Goal: Contribute content: Contribute content

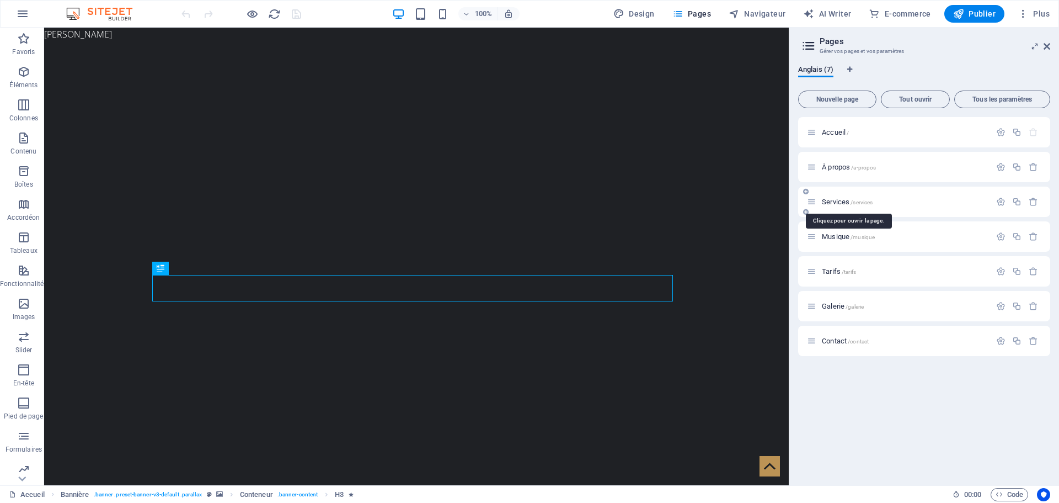
click at [834, 198] on span "Services /services" at bounding box center [847, 201] width 51 height 8
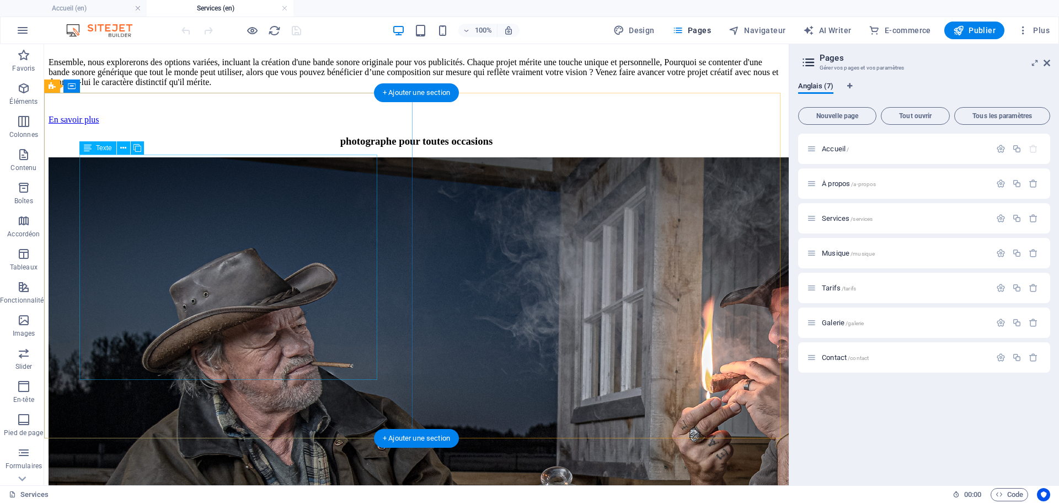
scroll to position [1103, 0]
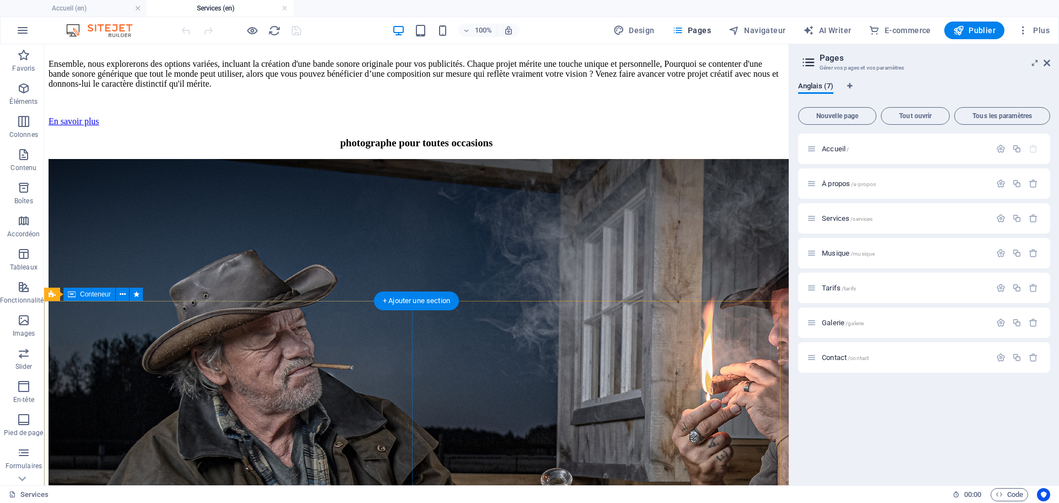
scroll to position [1040, 0]
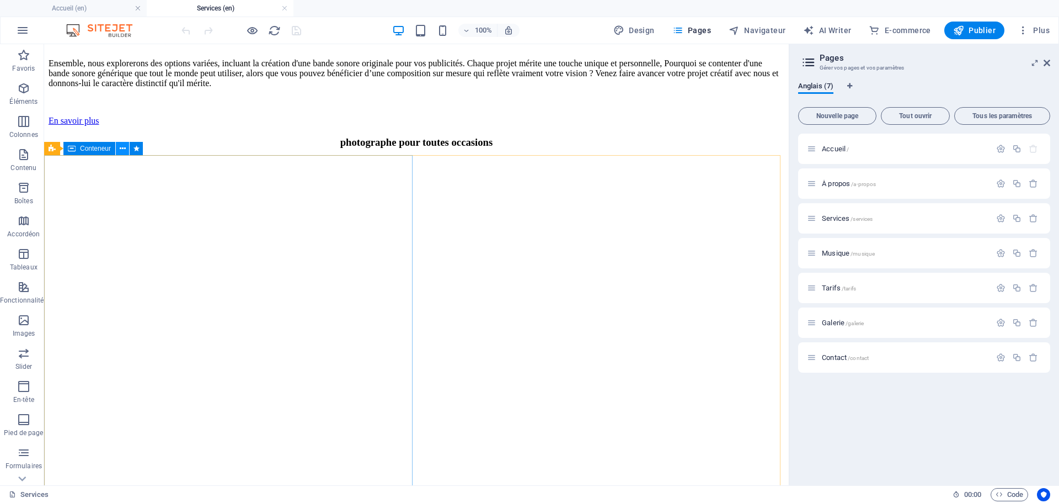
click at [121, 146] on icon at bounding box center [123, 149] width 6 height 12
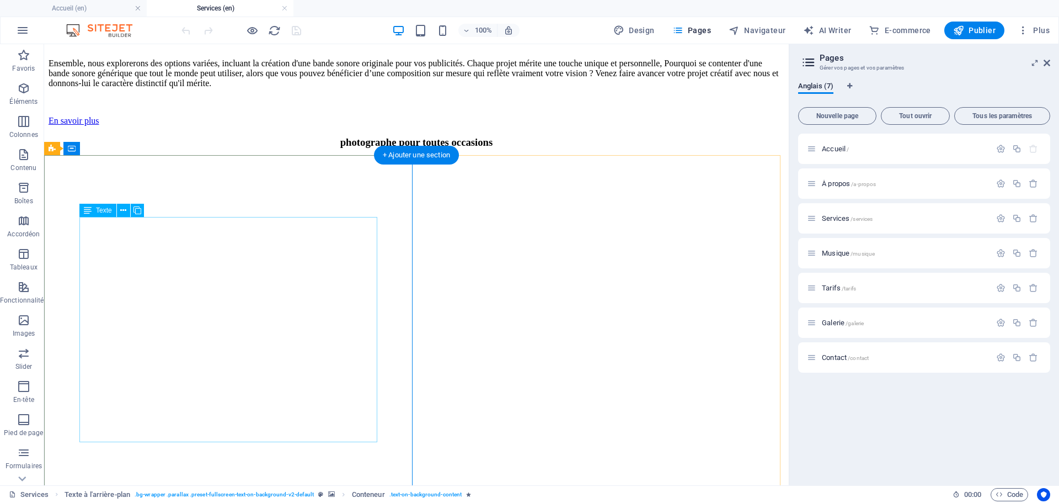
click at [123, 211] on icon at bounding box center [123, 211] width 6 height 12
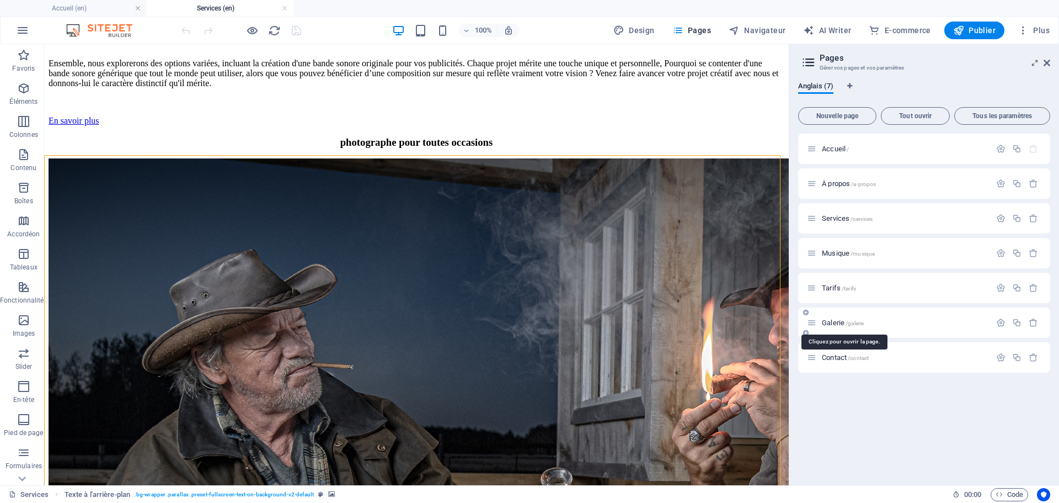
click at [831, 323] on span "Galerie /galerie" at bounding box center [843, 322] width 42 height 8
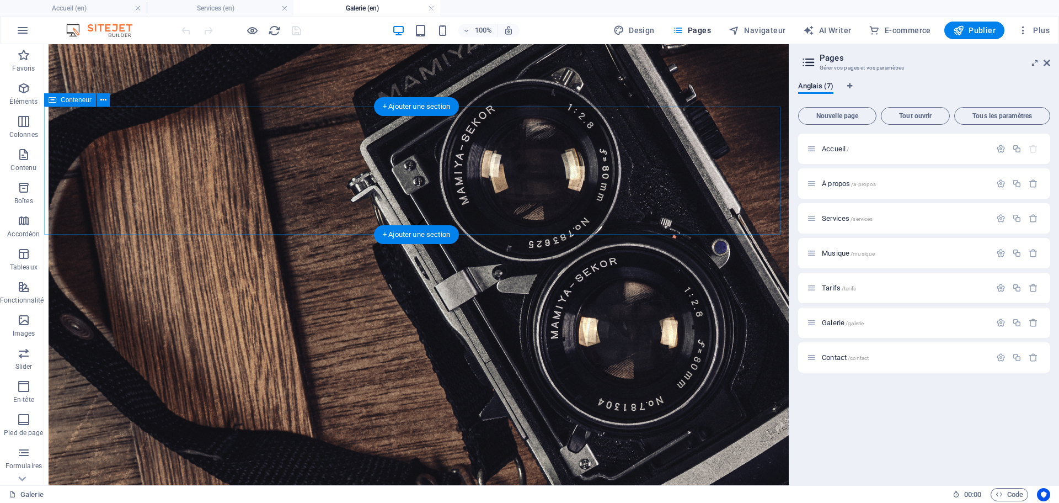
scroll to position [221, 0]
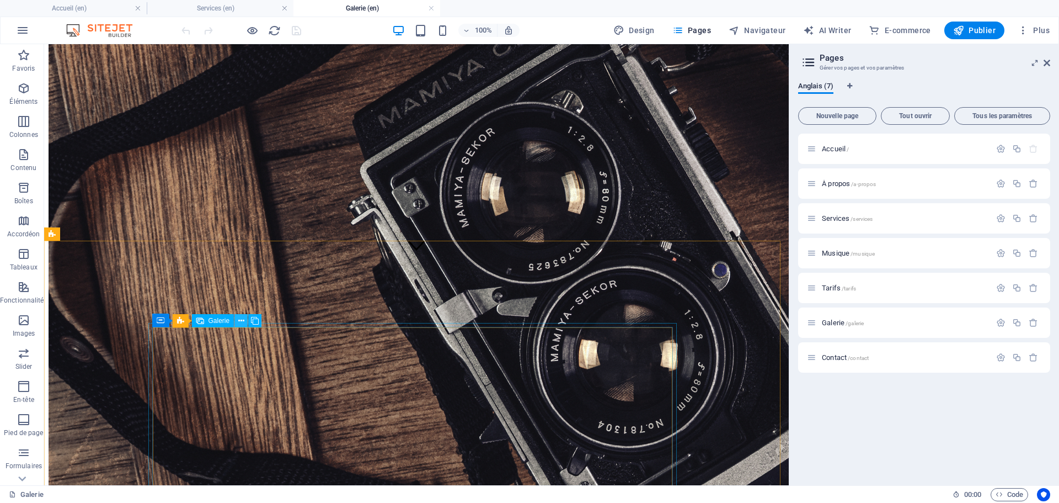
click at [239, 322] on icon at bounding box center [241, 321] width 6 height 12
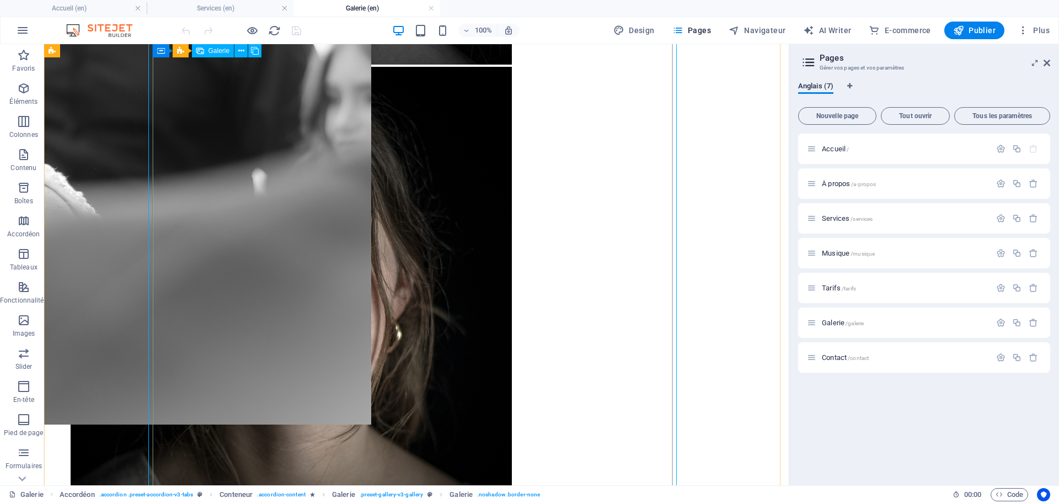
scroll to position [1048, 0]
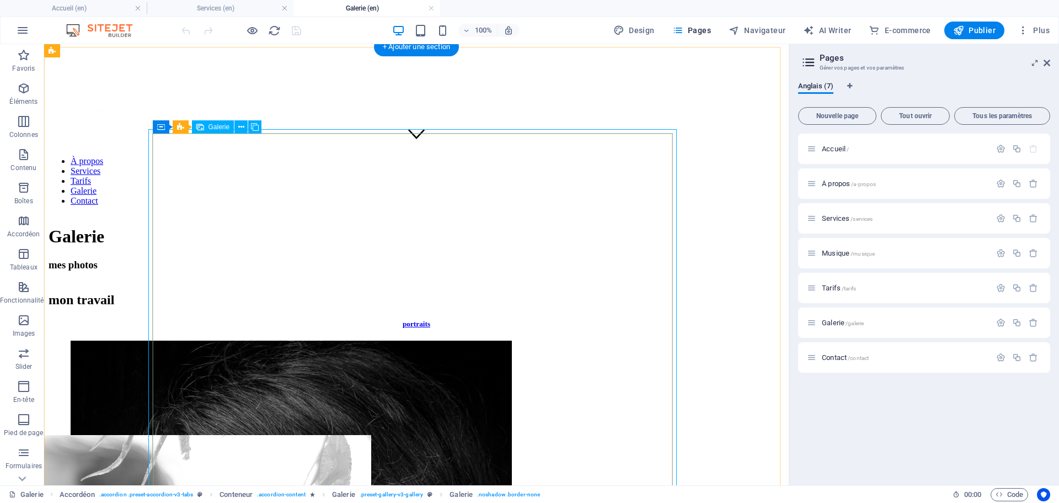
scroll to position [331, 0]
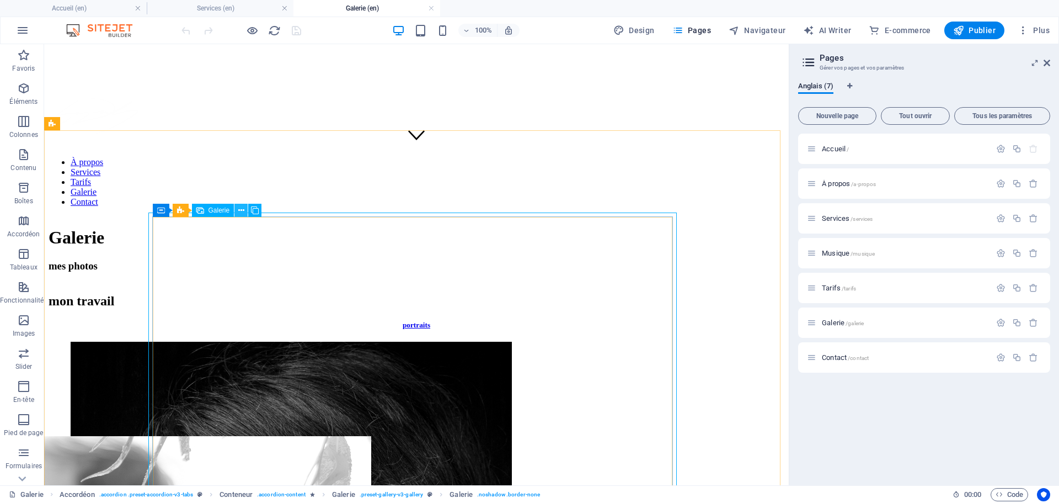
click at [242, 207] on icon at bounding box center [241, 211] width 6 height 12
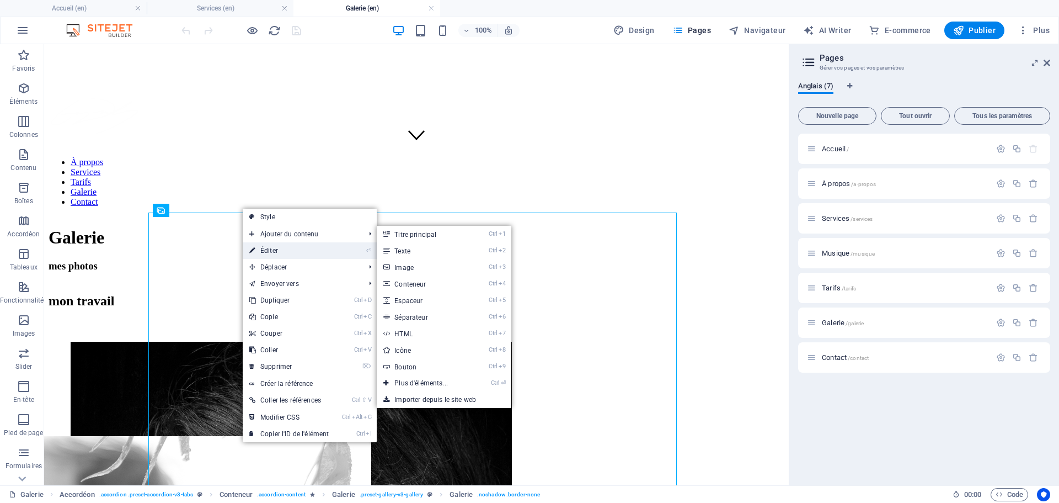
click at [280, 252] on link "⏎ Éditer" at bounding box center [289, 250] width 93 height 17
select select "4"
select select "px"
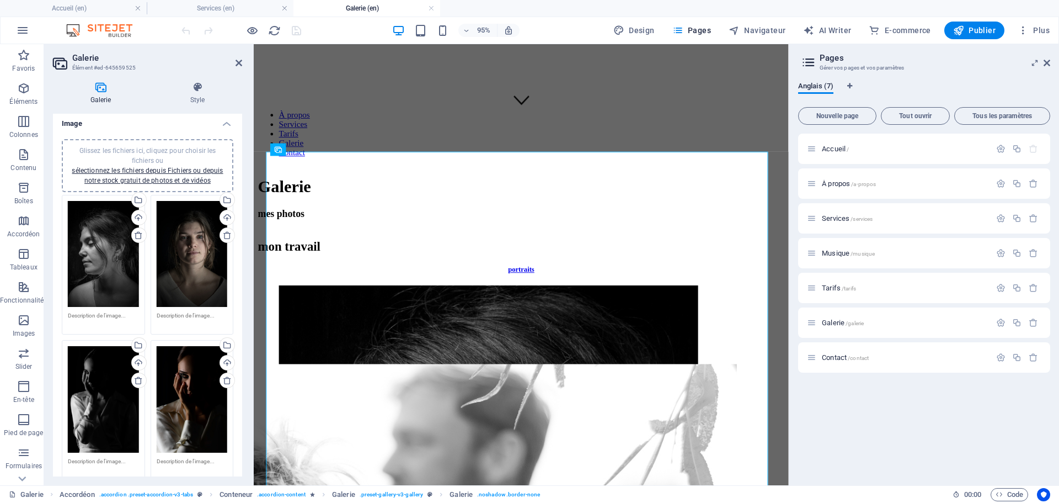
scroll to position [0, 0]
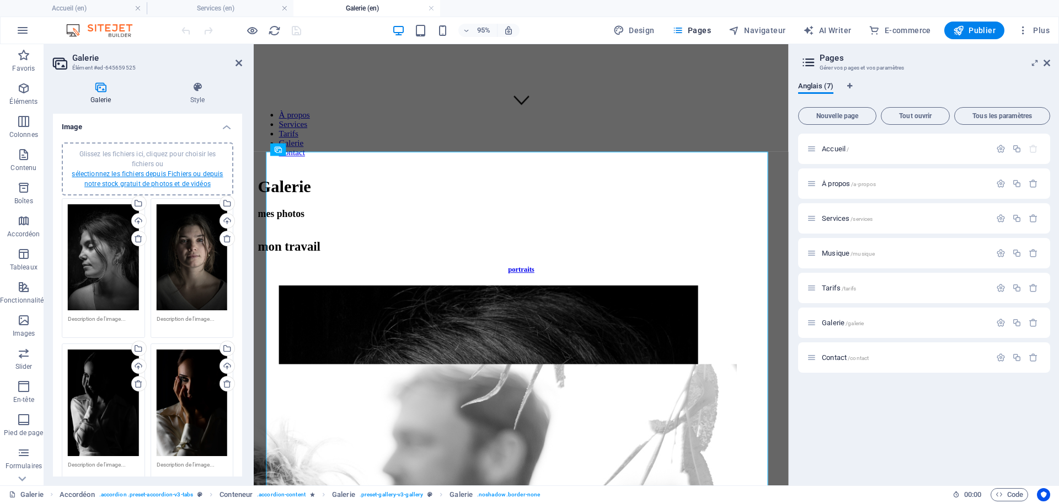
click at [158, 176] on link "sélectionnez les fichiers depuis Fichiers ou depuis notre stock gratuit de phot…" at bounding box center [147, 179] width 151 height 18
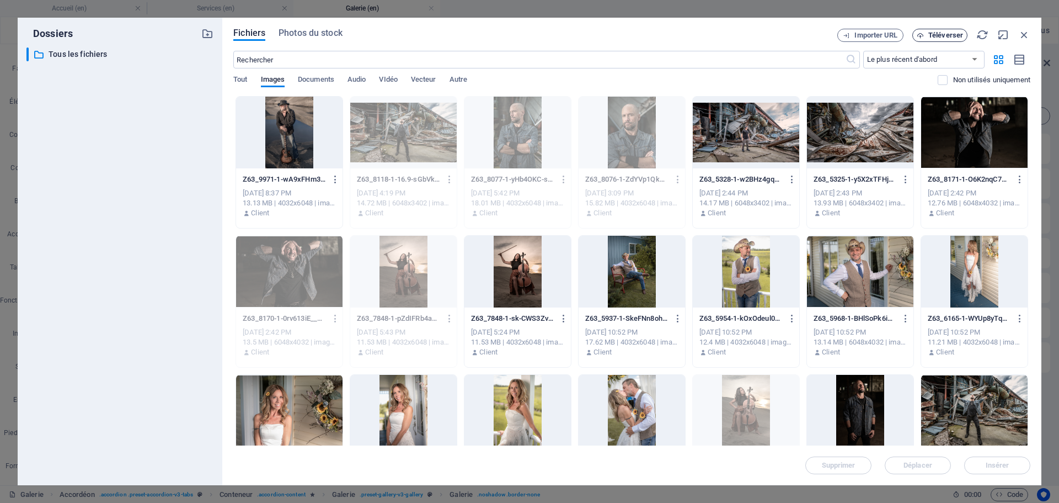
click at [940, 35] on span "Téléverser" at bounding box center [945, 35] width 35 height 7
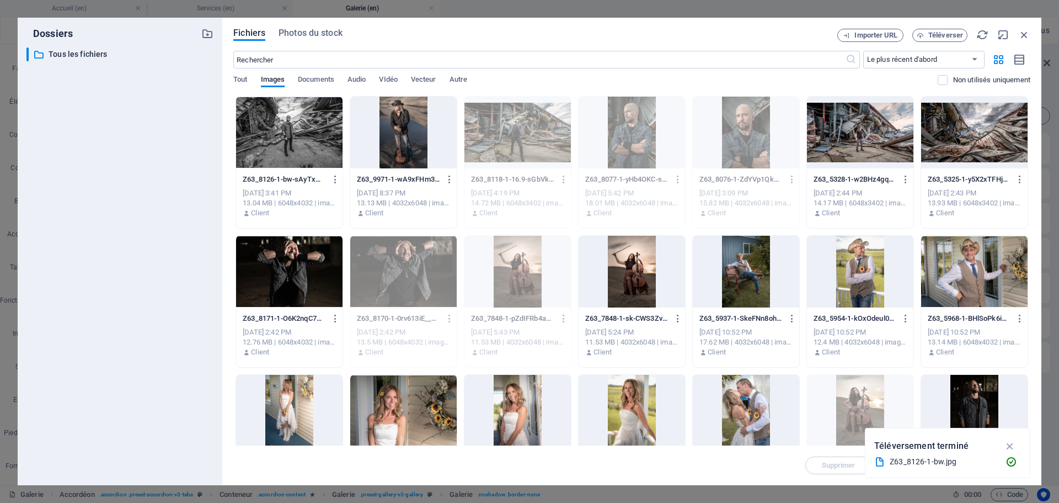
click at [295, 146] on div at bounding box center [289, 133] width 106 height 72
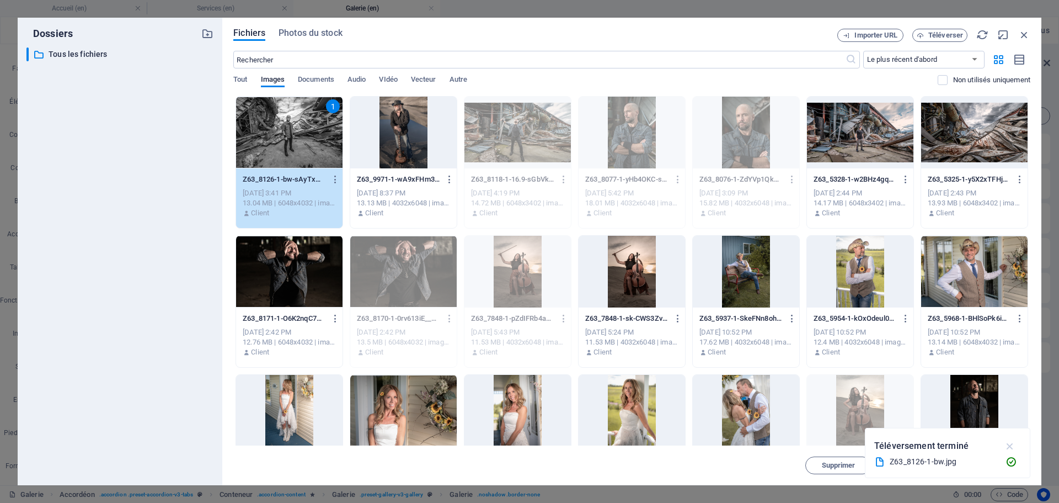
click at [1008, 447] on icon "button" at bounding box center [1010, 446] width 13 height 12
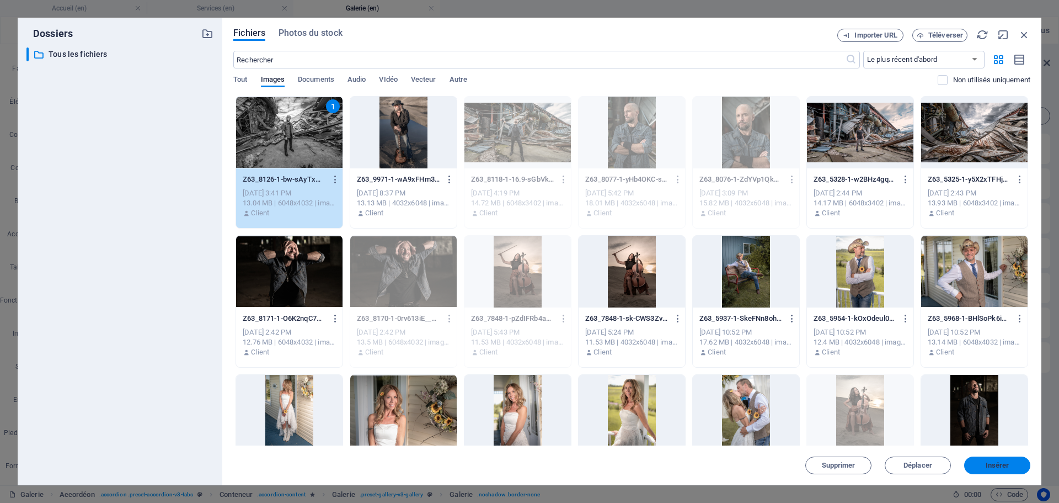
click at [1008, 462] on span "Insérer" at bounding box center [998, 465] width 24 height 7
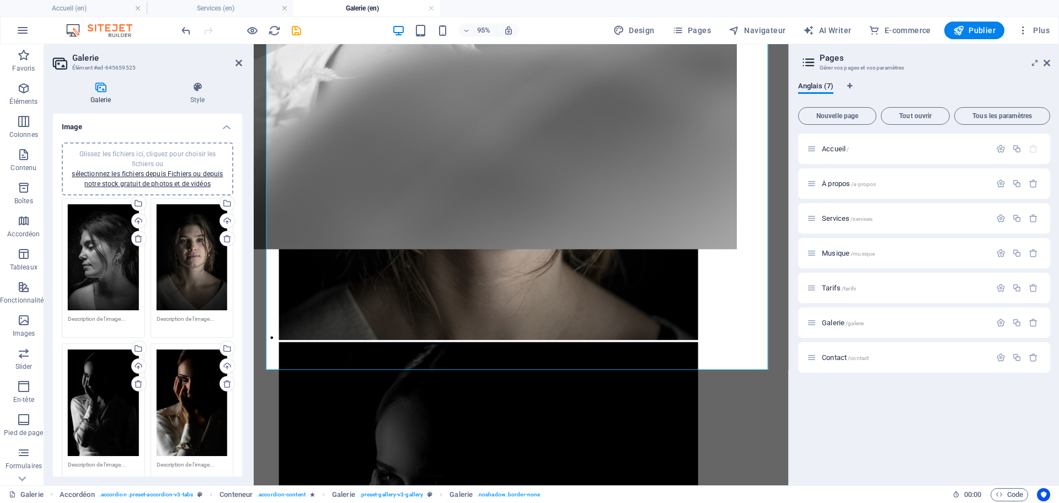
click at [151, 179] on div "Glissez les fichiers ici, cliquez pour choisir les fichiers ou sélectionnez les…" at bounding box center [147, 169] width 158 height 40
click at [655, 234] on icon at bounding box center [656, 232] width 6 height 6
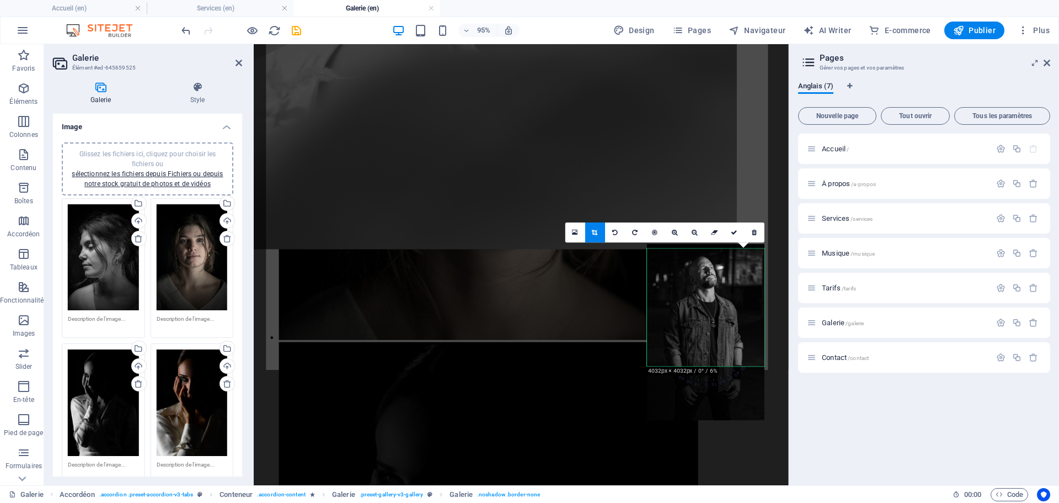
drag, startPoint x: 703, startPoint y: 270, endPoint x: 706, endPoint y: 295, distance: 25.0
click at [706, 295] on div at bounding box center [705, 332] width 117 height 176
click at [737, 228] on link at bounding box center [735, 232] width 20 height 20
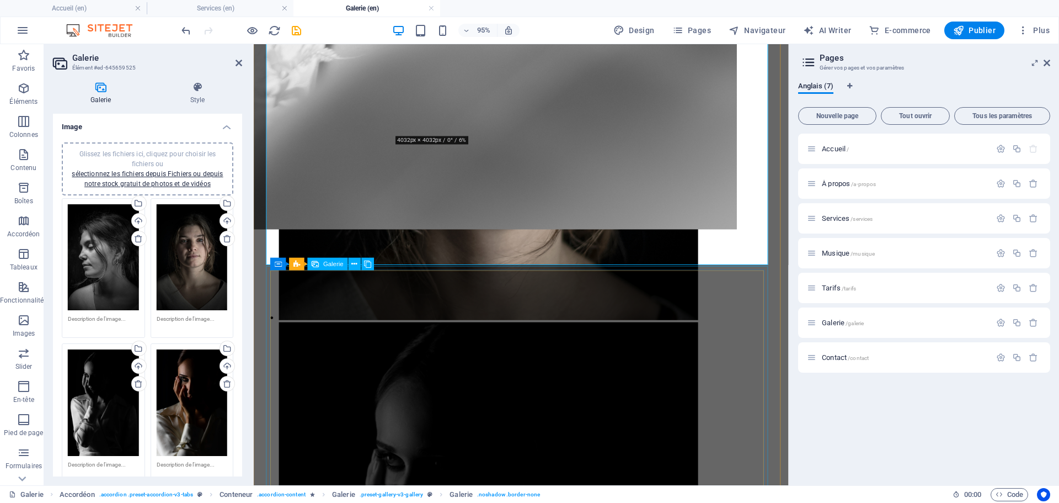
scroll to position [1324, 0]
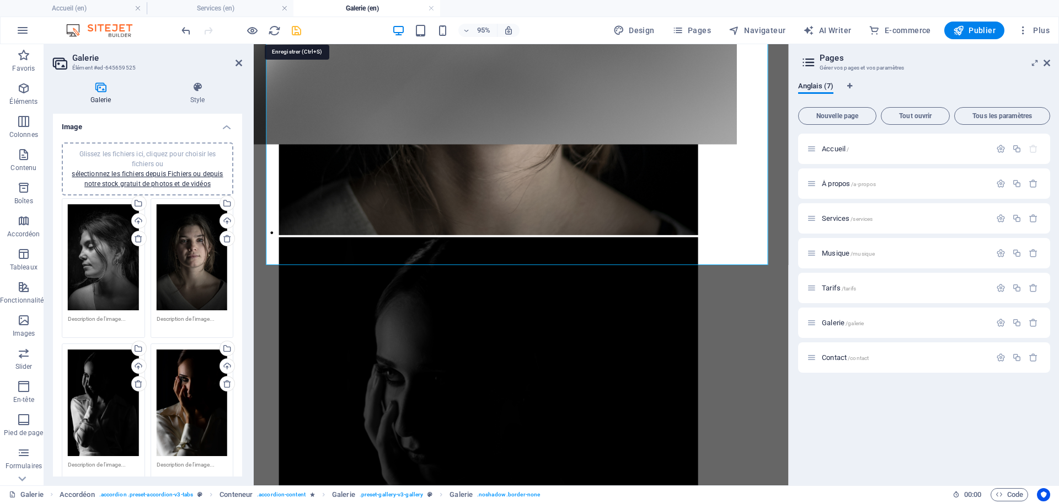
click at [292, 26] on icon "save" at bounding box center [296, 30] width 13 height 13
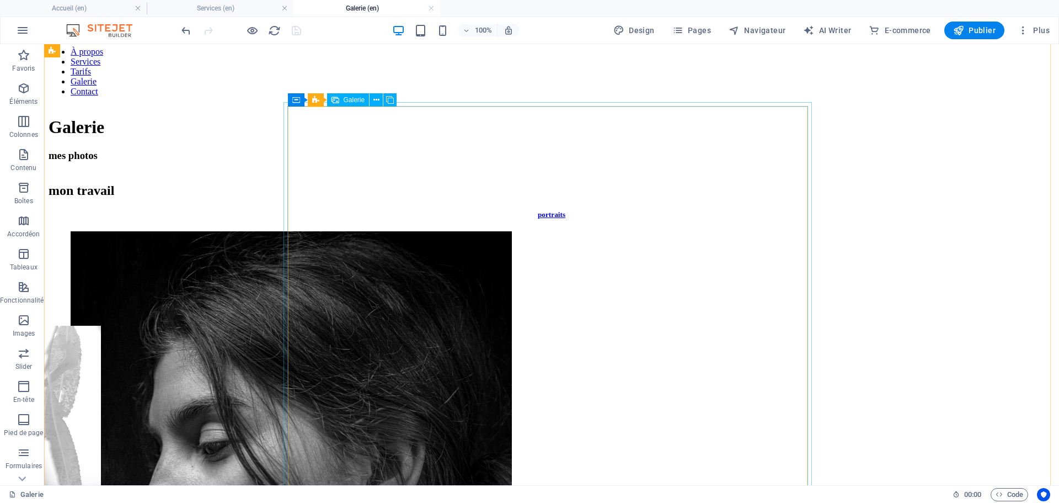
scroll to position [386, 0]
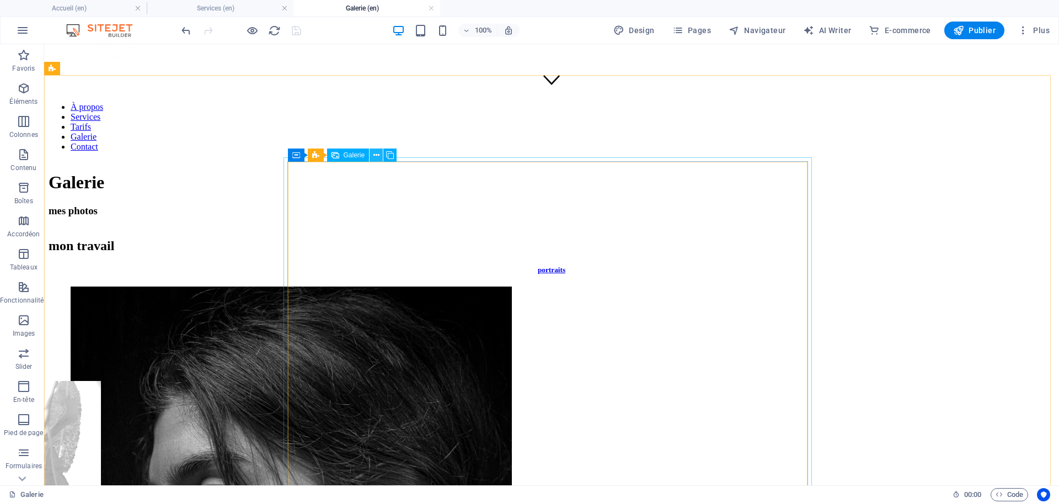
click at [377, 154] on icon at bounding box center [376, 155] width 6 height 12
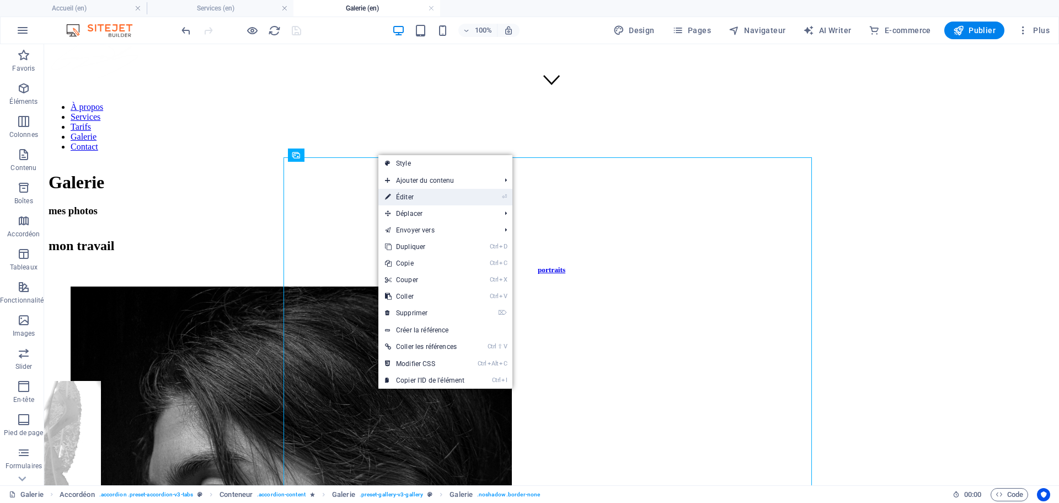
click at [403, 199] on link "⏎ Éditer" at bounding box center [424, 197] width 93 height 17
select select "4"
select select "px"
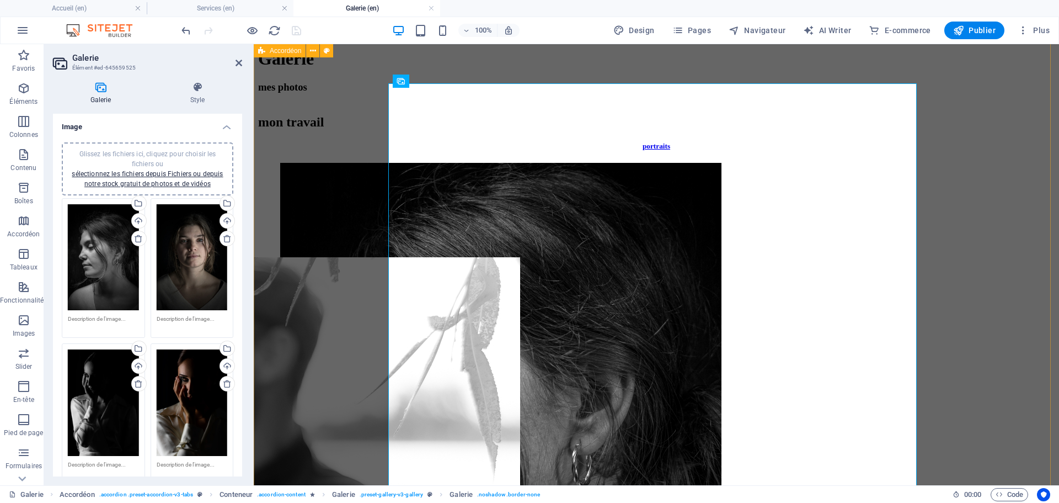
scroll to position [552, 0]
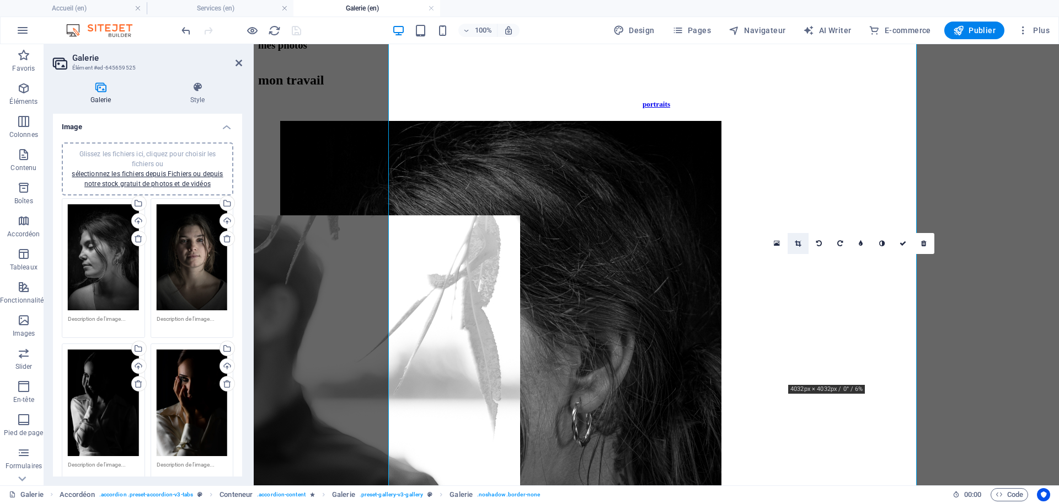
click at [803, 241] on link at bounding box center [798, 243] width 21 height 21
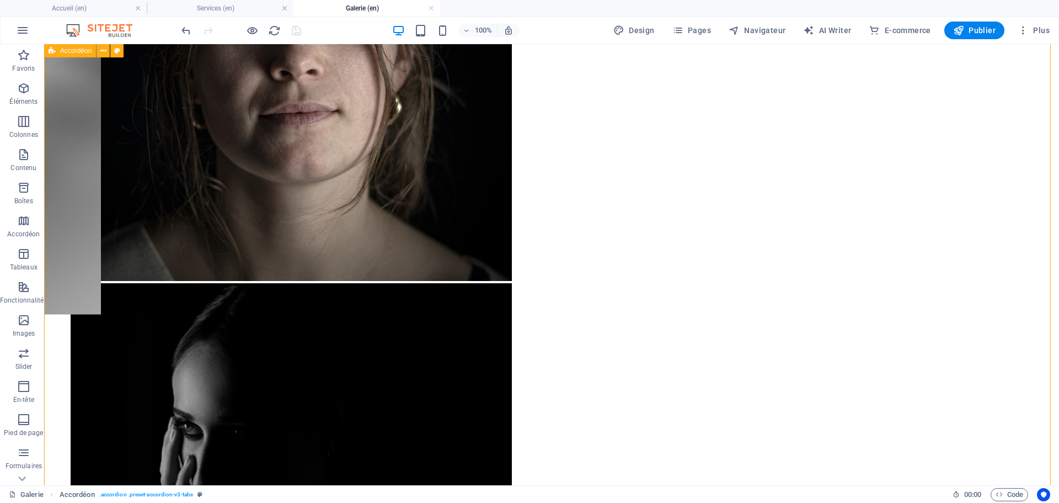
scroll to position [1214, 0]
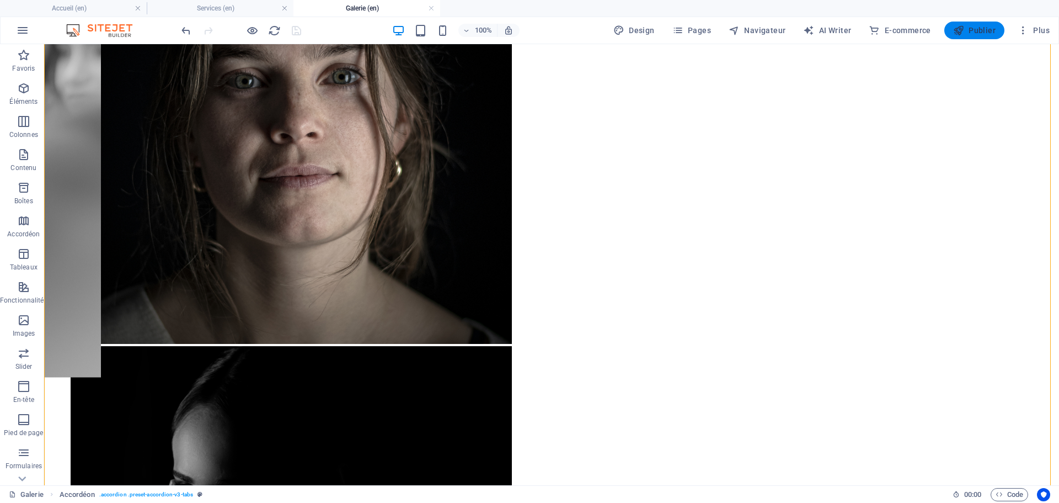
click at [988, 30] on span "Publier" at bounding box center [974, 30] width 42 height 11
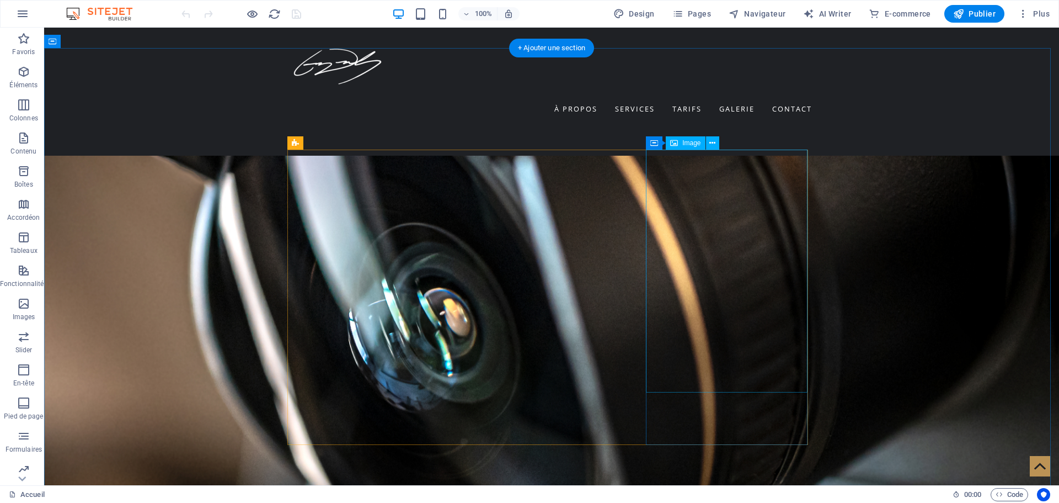
scroll to position [1986, 0]
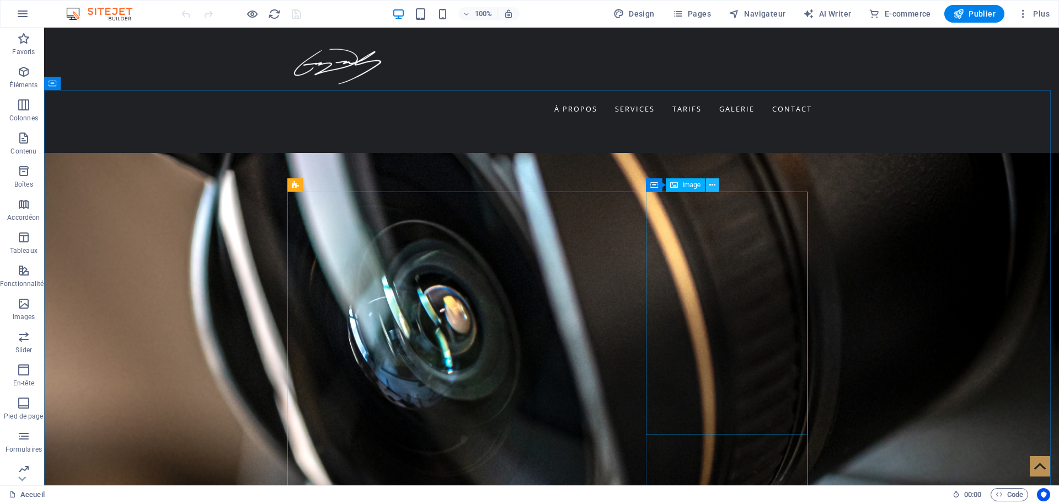
click at [712, 186] on icon at bounding box center [712, 185] width 6 height 12
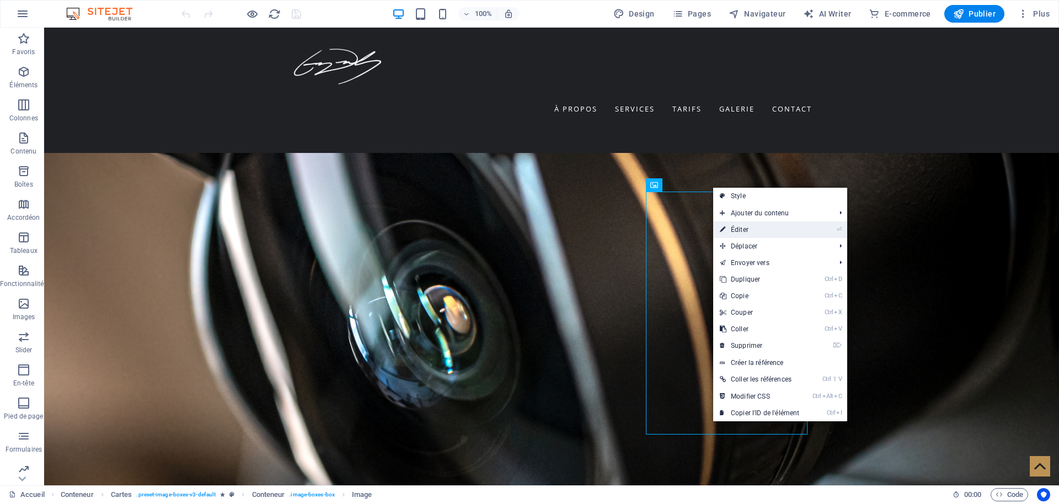
click at [739, 228] on link "⏎ Éditer" at bounding box center [759, 229] width 93 height 17
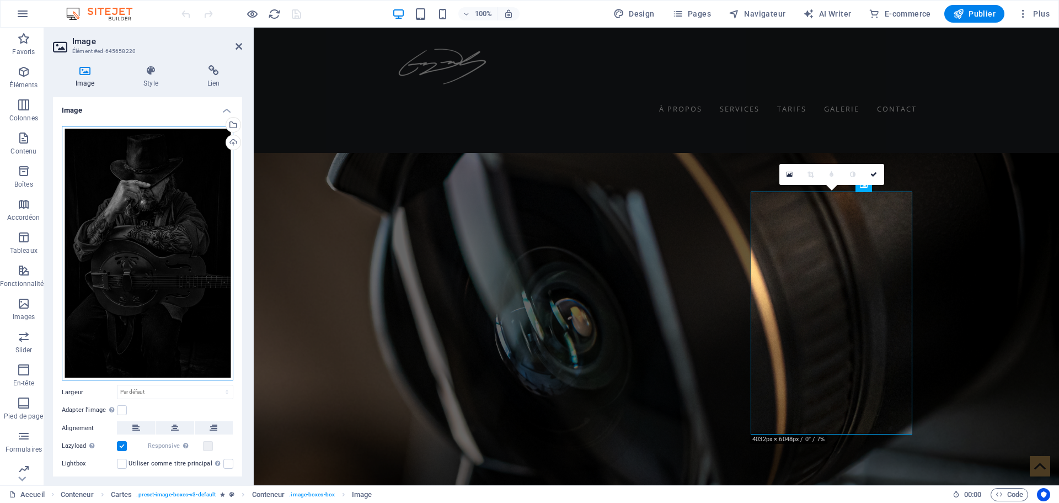
click at [154, 279] on div "Glissez les fichiers ici, cliquez pour choisir les fichiers ou sélectionnez les…" at bounding box center [148, 253] width 172 height 255
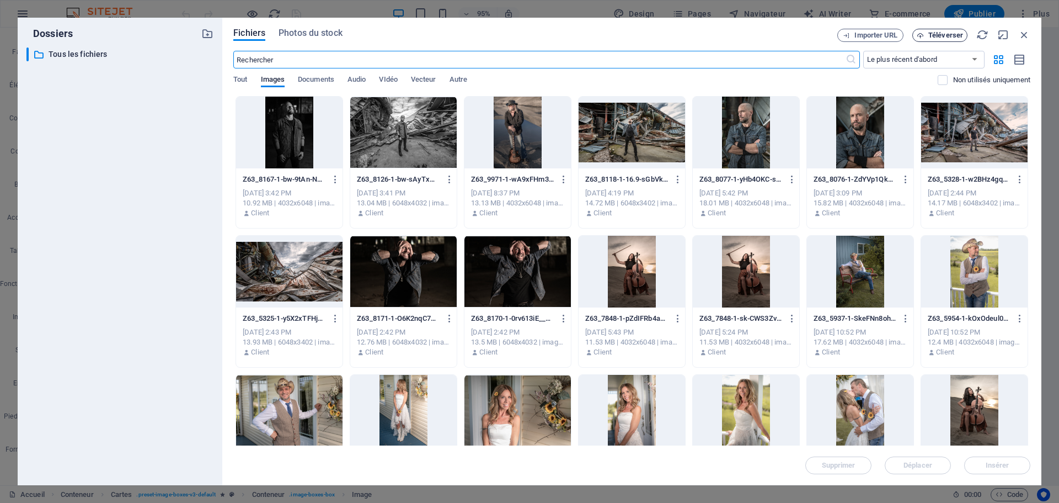
click at [945, 32] on span "Téléverser" at bounding box center [945, 35] width 35 height 7
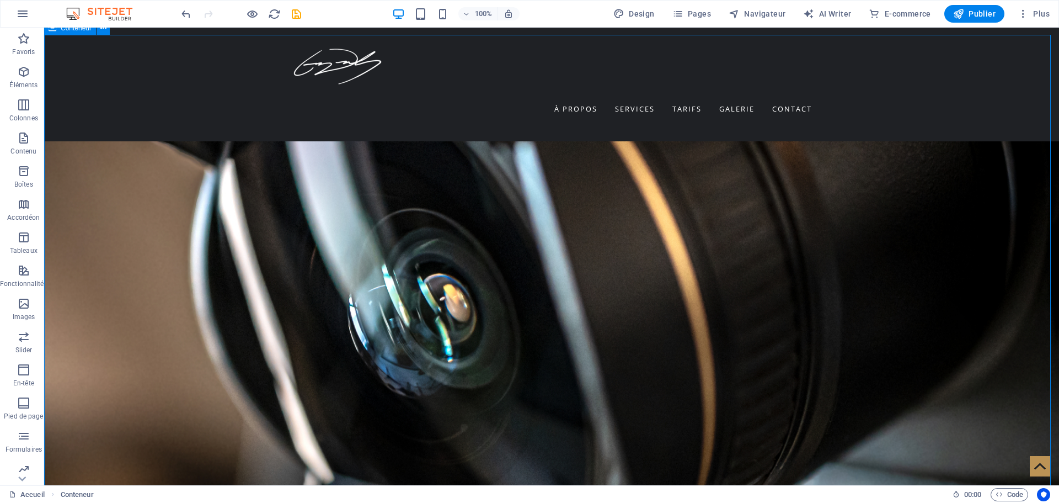
scroll to position [2041, 0]
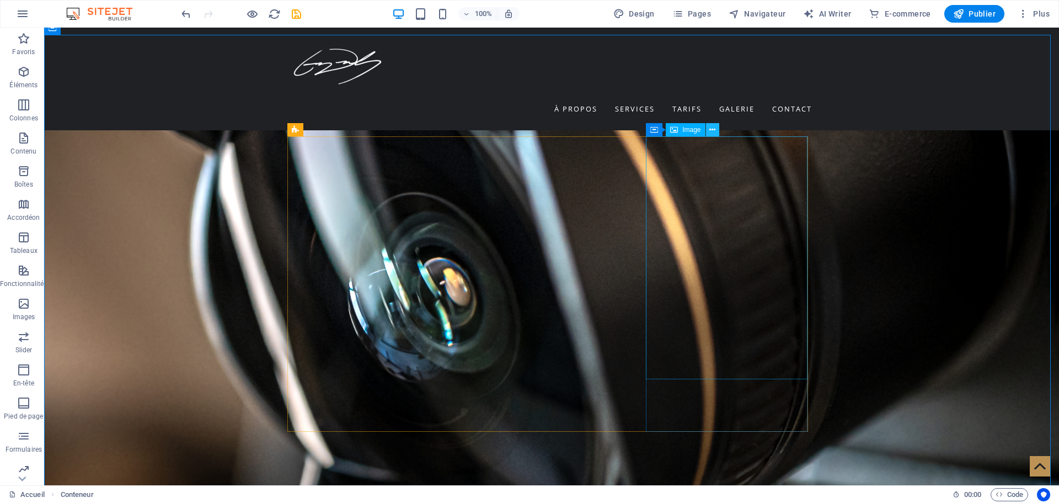
click at [711, 131] on icon at bounding box center [712, 130] width 6 height 12
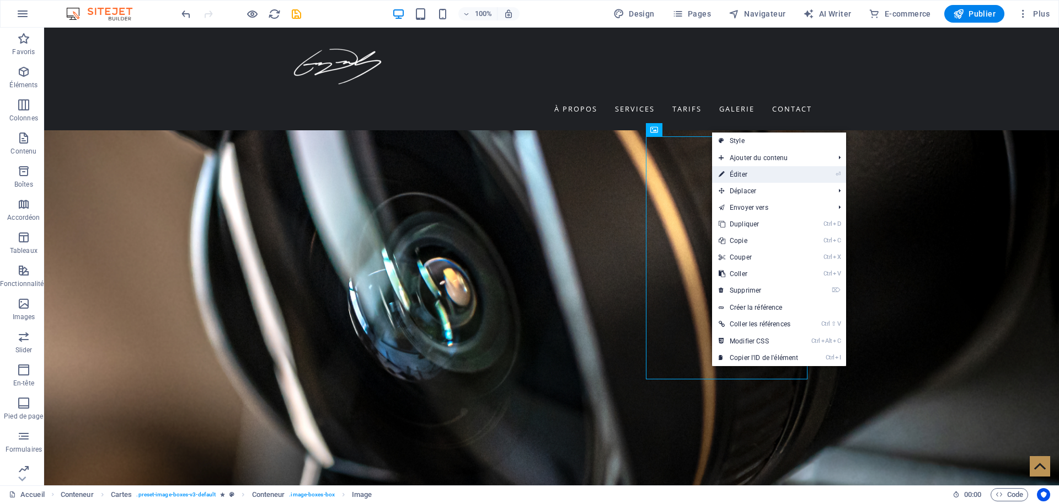
click at [754, 178] on link "⏎ Éditer" at bounding box center [758, 174] width 93 height 17
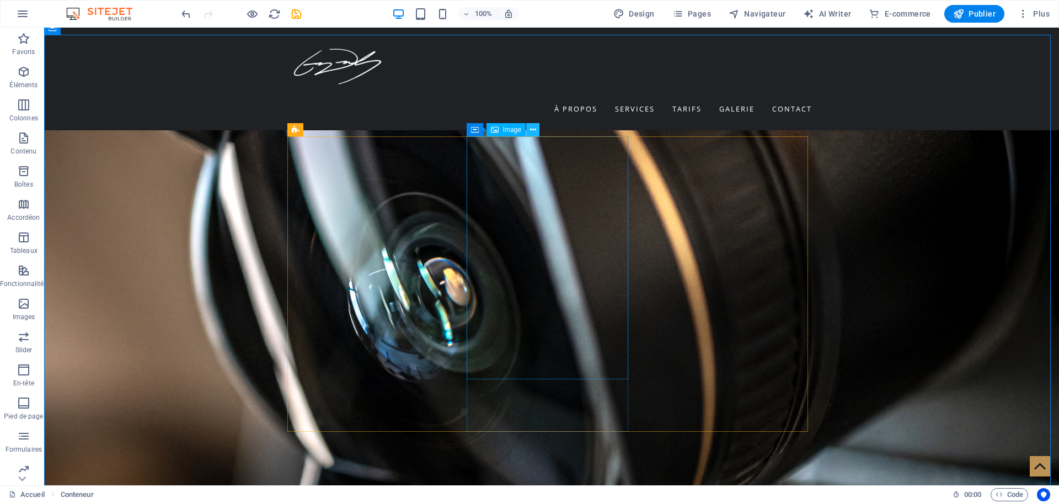
click at [531, 132] on icon at bounding box center [533, 130] width 6 height 12
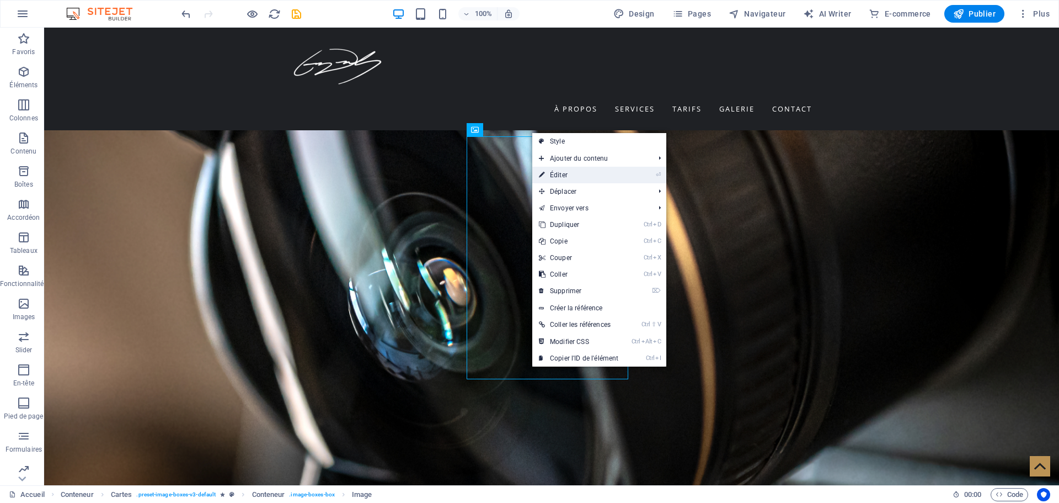
click at [561, 172] on link "⏎ Éditer" at bounding box center [578, 175] width 93 height 17
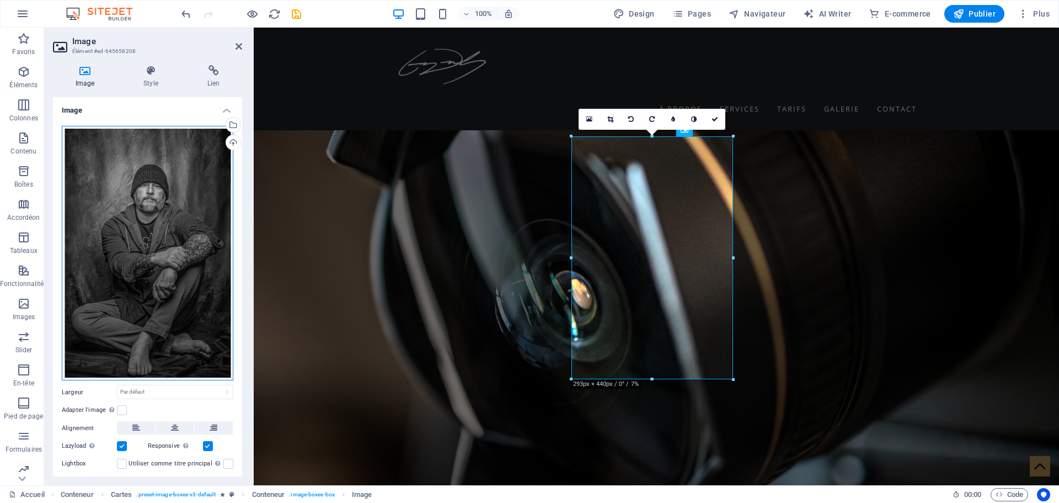
click at [129, 310] on div "Glissez les fichiers ici, cliquez pour choisir les fichiers ou sélectionnez les…" at bounding box center [148, 253] width 172 height 255
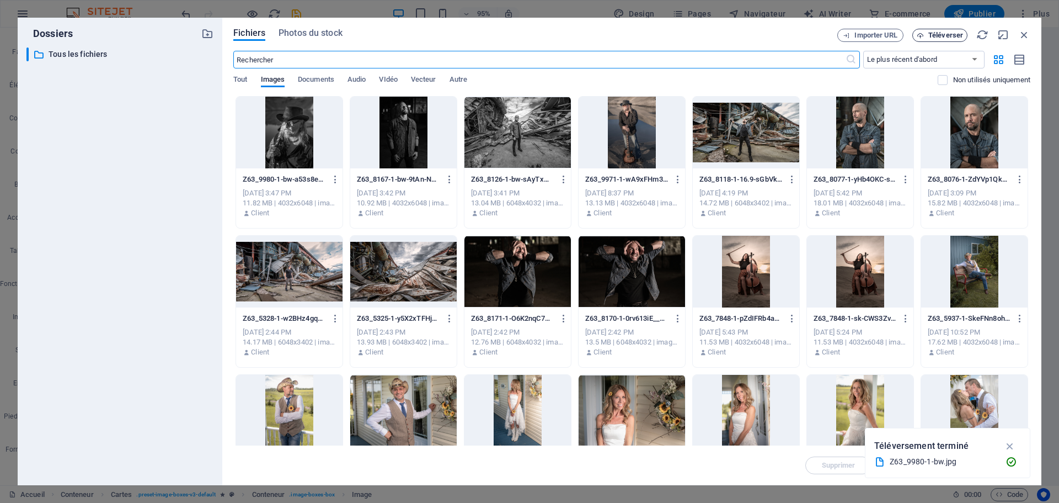
click at [948, 37] on span "Téléverser" at bounding box center [945, 35] width 35 height 7
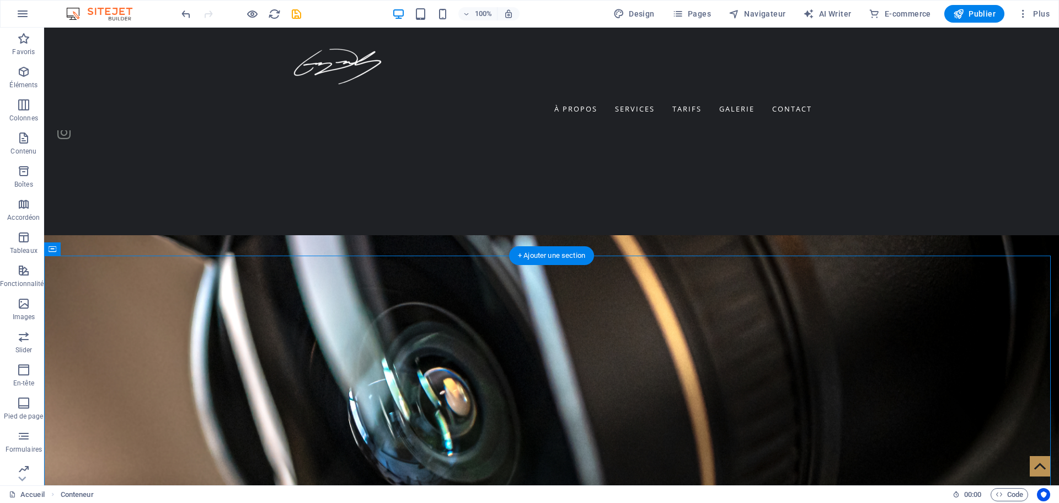
scroll to position [1820, 0]
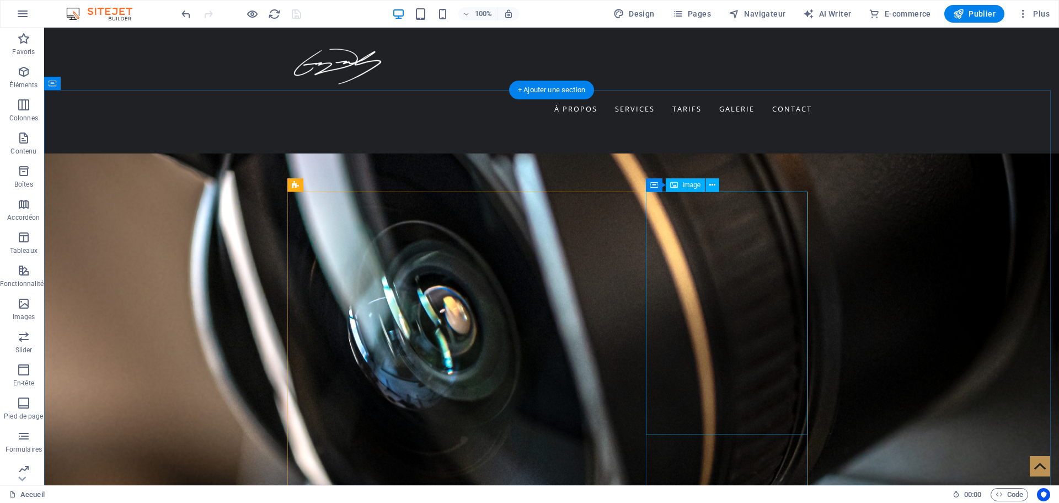
scroll to position [1986, 0]
click at [376, 183] on icon at bounding box center [373, 185] width 6 height 12
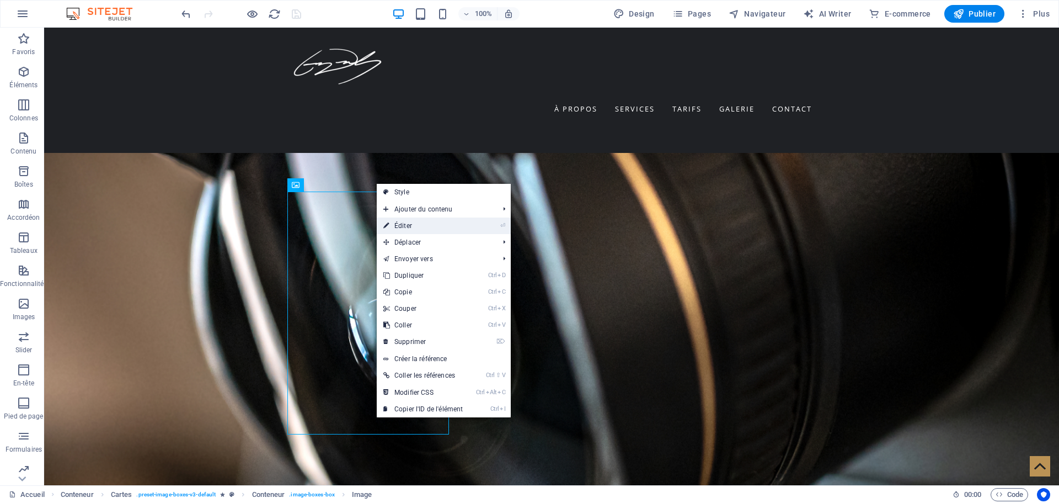
click at [463, 227] on link "⏎ Éditer" at bounding box center [423, 225] width 93 height 17
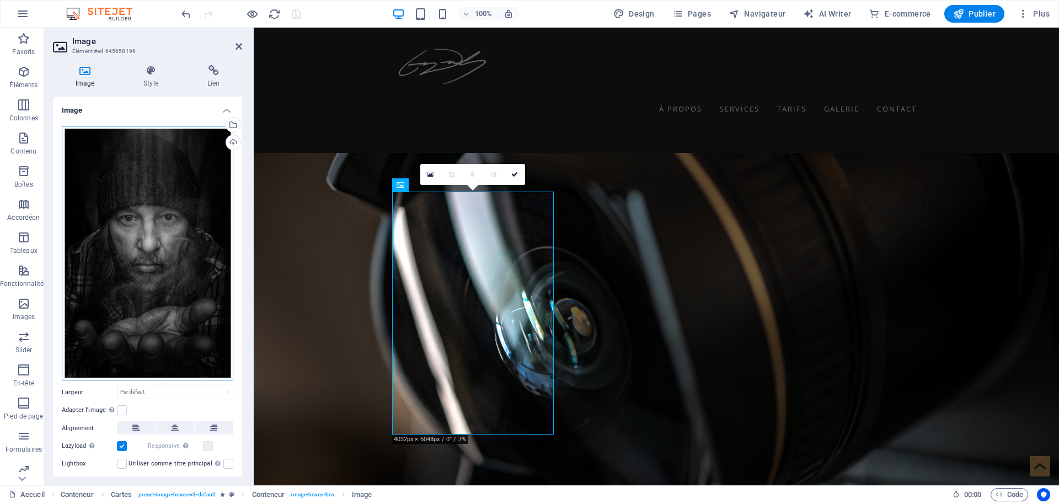
click at [171, 243] on div "Glissez les fichiers ici, cliquez pour choisir les fichiers ou sélectionnez les…" at bounding box center [148, 253] width 172 height 255
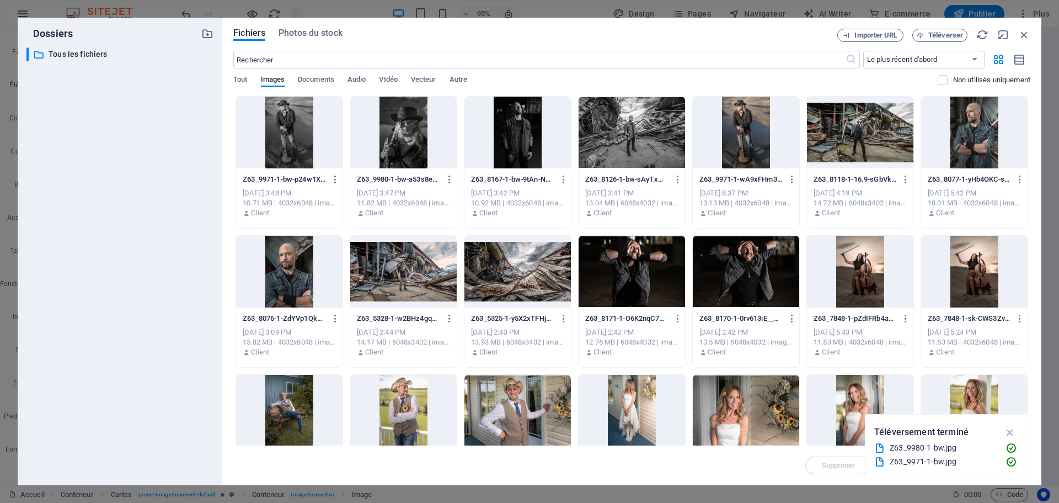
click at [298, 148] on div at bounding box center [289, 133] width 106 height 72
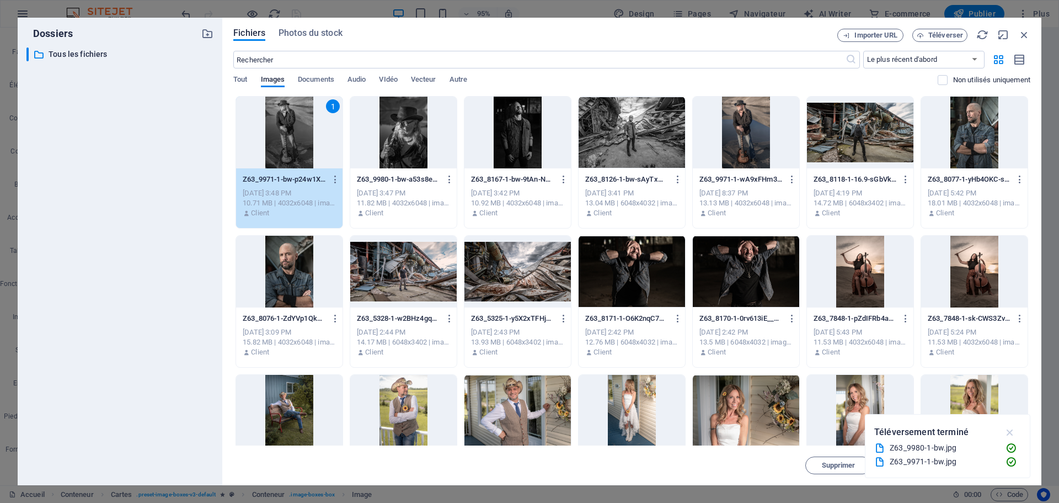
click at [1009, 434] on icon "button" at bounding box center [1010, 432] width 13 height 12
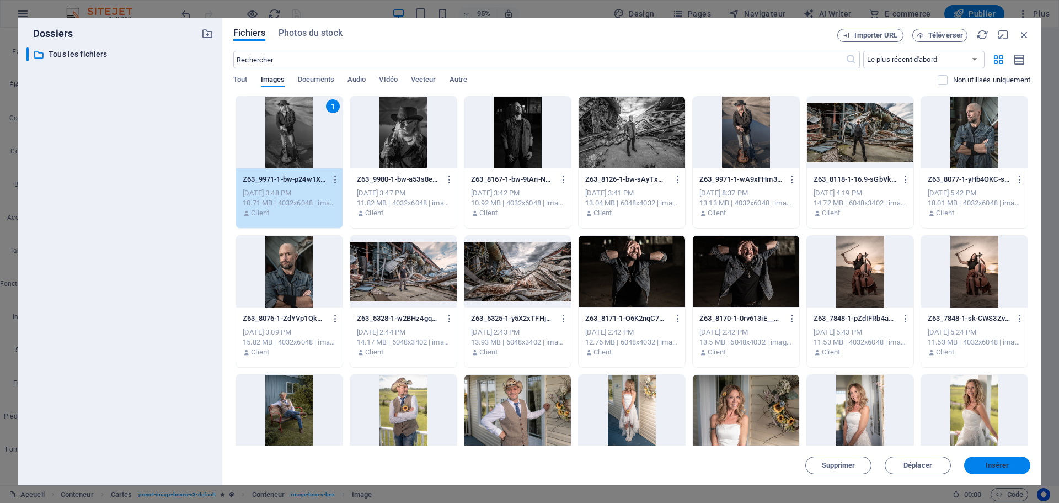
drag, startPoint x: 993, startPoint y: 469, endPoint x: 739, endPoint y: 441, distance: 256.3
click at [993, 469] on button "Insérer" at bounding box center [997, 465] width 66 height 18
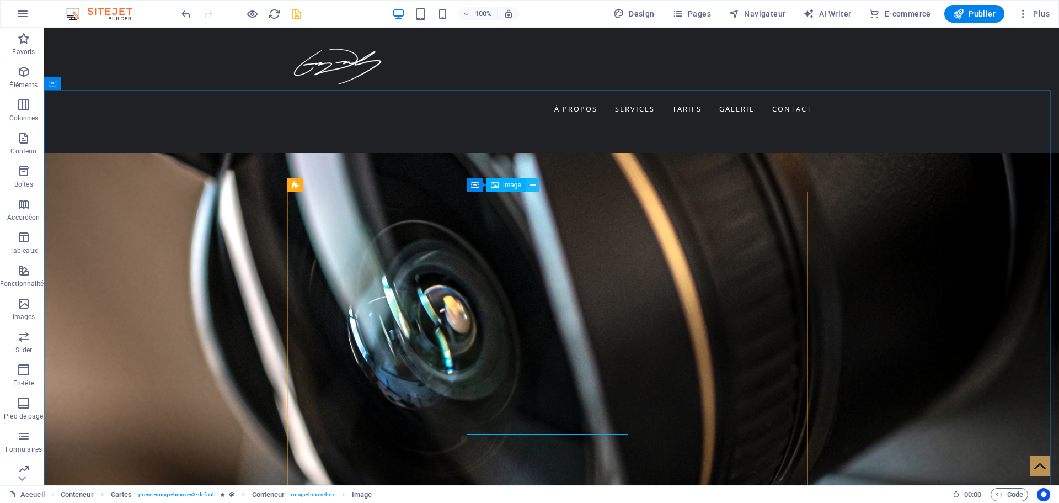
click at [532, 181] on icon at bounding box center [533, 185] width 6 height 12
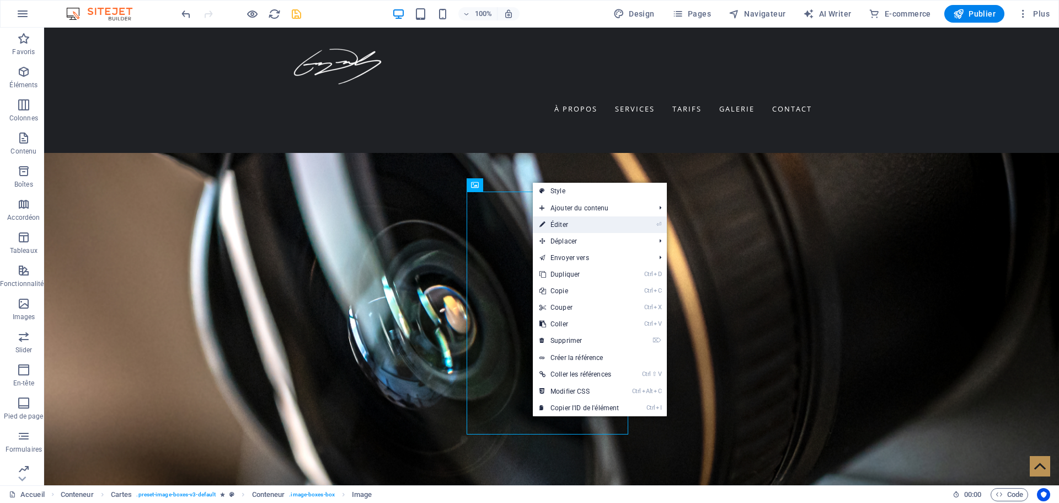
click at [575, 220] on link "⏎ Éditer" at bounding box center [579, 224] width 93 height 17
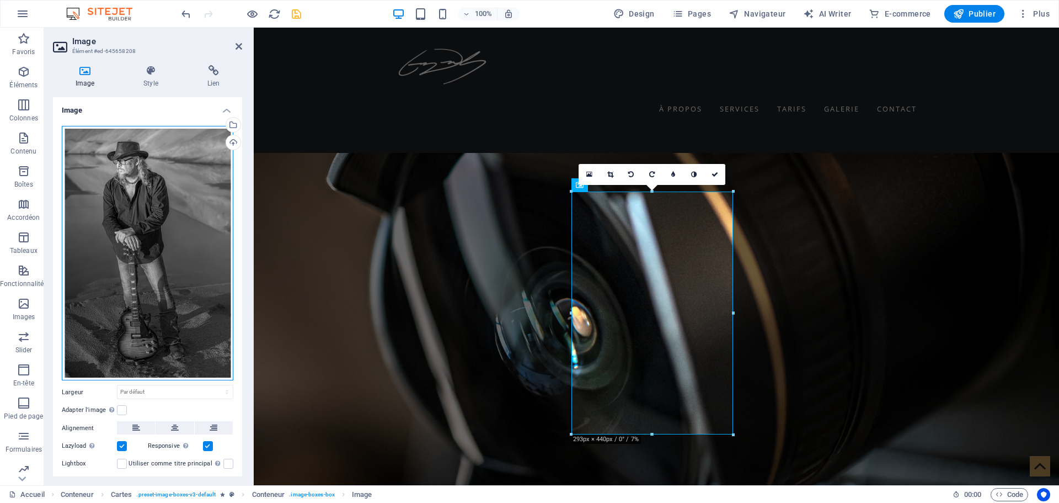
click at [145, 272] on div "Glissez les fichiers ici, cliquez pour choisir les fichiers ou sélectionnez les…" at bounding box center [148, 253] width 172 height 255
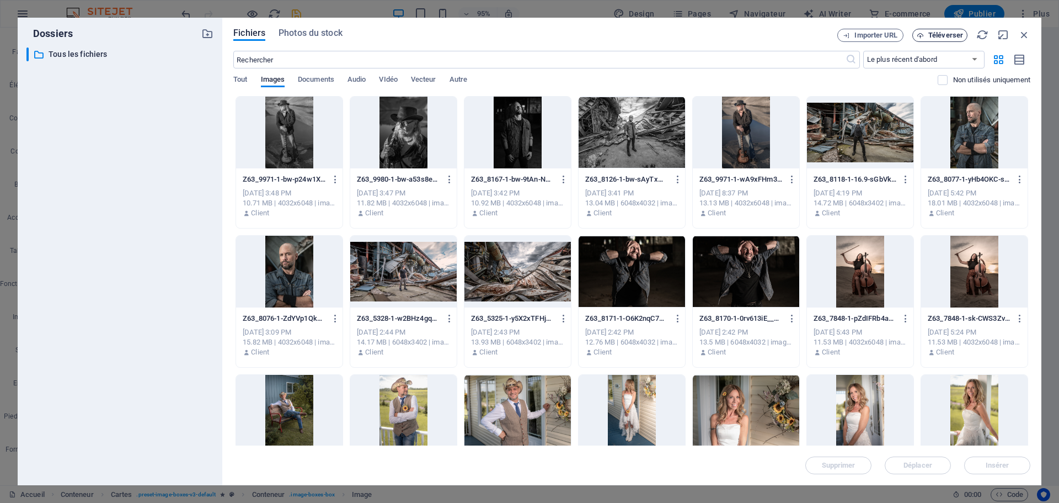
click at [953, 33] on span "Téléverser" at bounding box center [945, 35] width 35 height 7
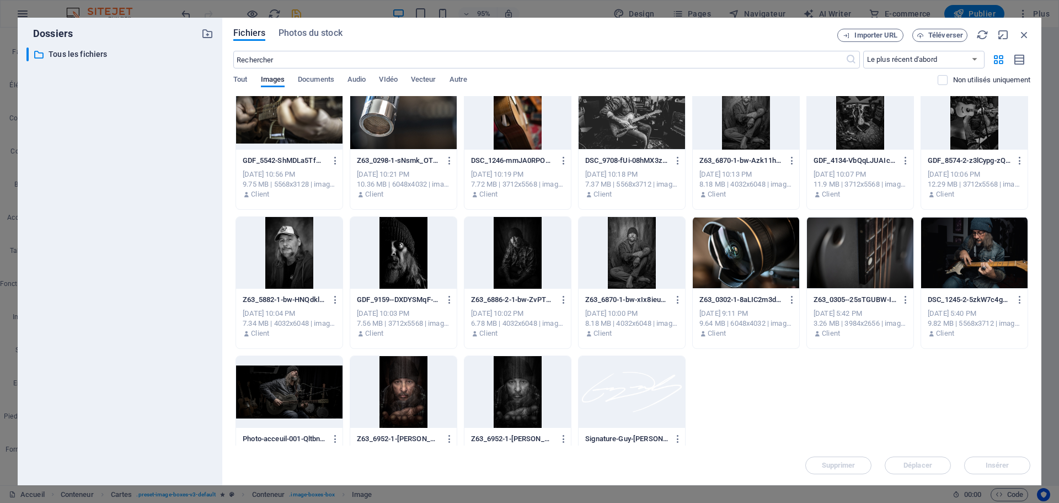
scroll to position [4468, 0]
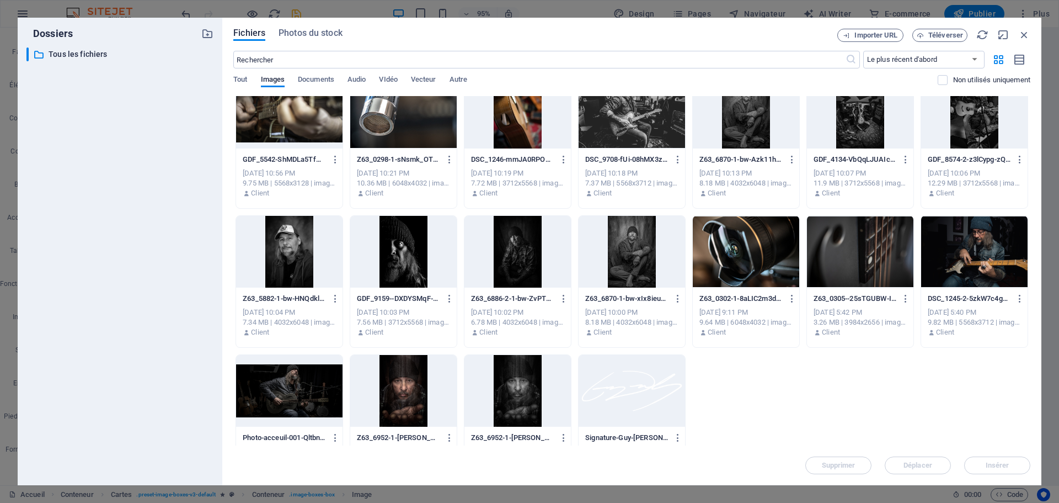
click at [528, 382] on div at bounding box center [517, 391] width 106 height 72
click at [976, 463] on span "Insérer" at bounding box center [997, 465] width 57 height 7
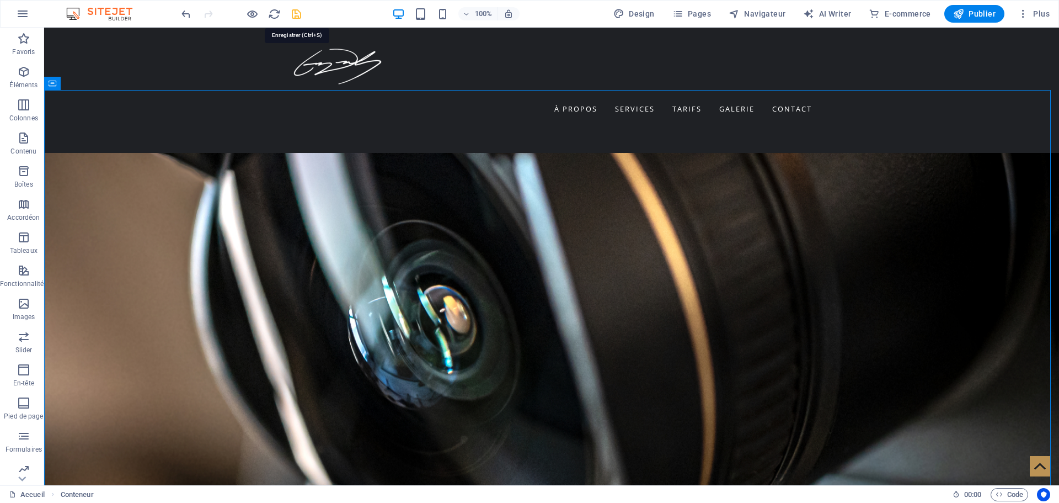
click at [296, 18] on icon "save" at bounding box center [296, 14] width 13 height 13
